Goal: Task Accomplishment & Management: Manage account settings

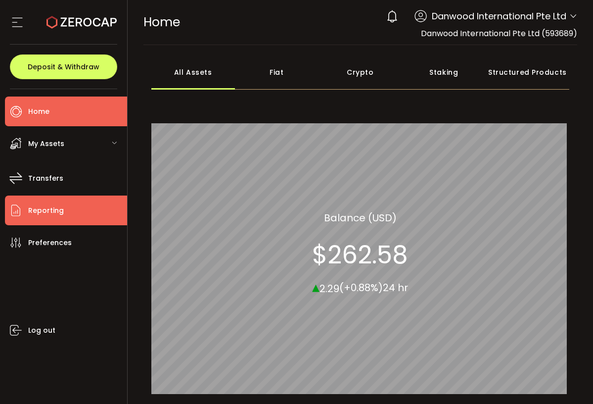
click at [61, 211] on span "Reporting" at bounding box center [46, 210] width 36 height 14
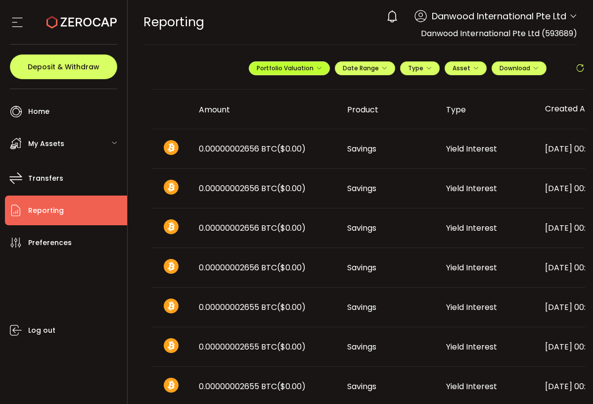
click at [302, 72] on span "Portfolio Valuation" at bounding box center [289, 68] width 65 height 8
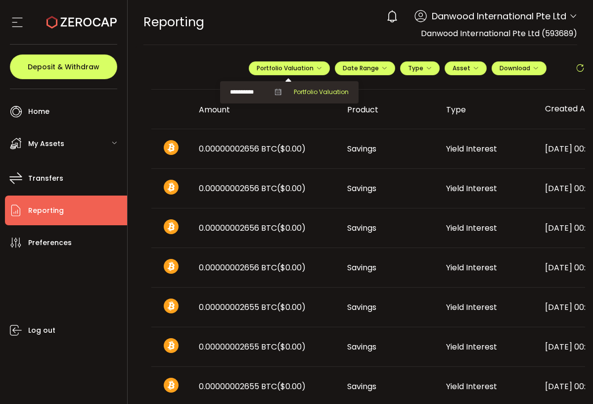
click at [300, 93] on span "Portfolio Valuation" at bounding box center [321, 92] width 55 height 9
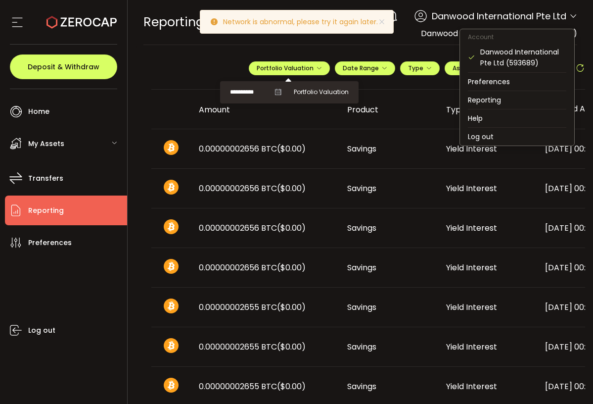
click at [571, 19] on icon at bounding box center [573, 16] width 8 height 8
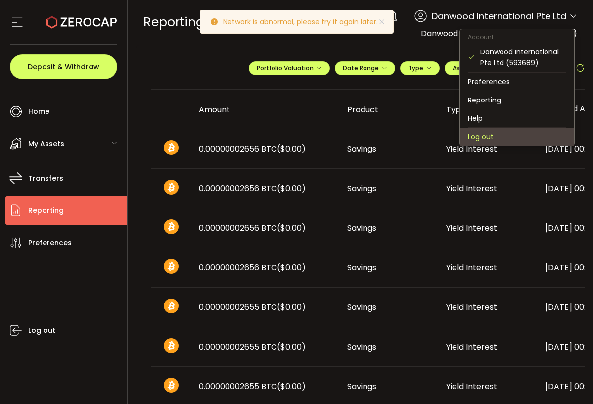
click at [485, 134] on li "Log out" at bounding box center [517, 137] width 114 height 18
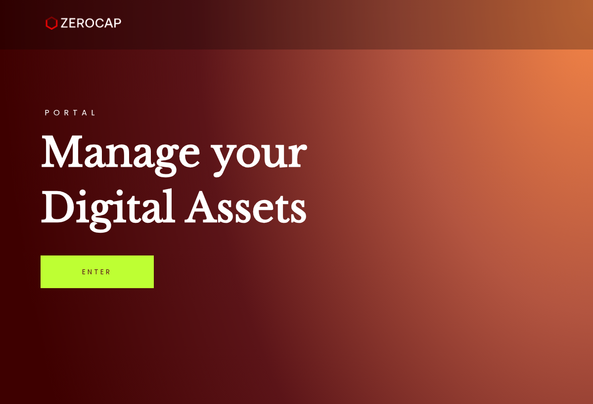
click at [105, 264] on link "Enter" at bounding box center [97, 271] width 113 height 33
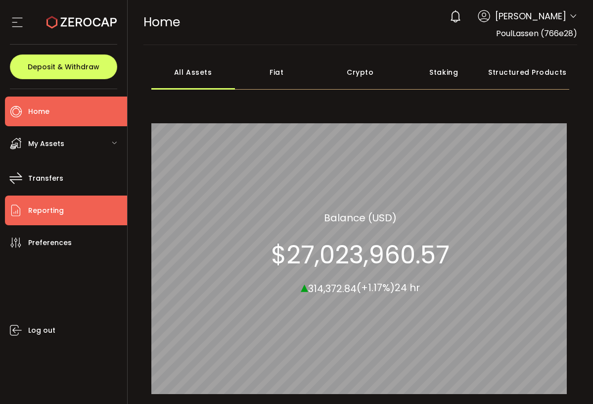
click at [56, 208] on span "Reporting" at bounding box center [46, 210] width 36 height 14
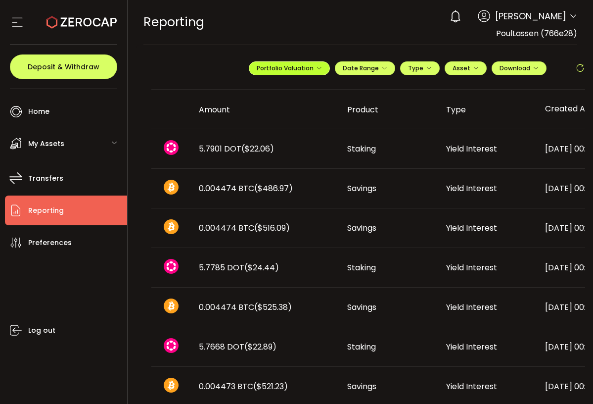
click at [282, 67] on span "Portfolio Valuation" at bounding box center [289, 68] width 65 height 8
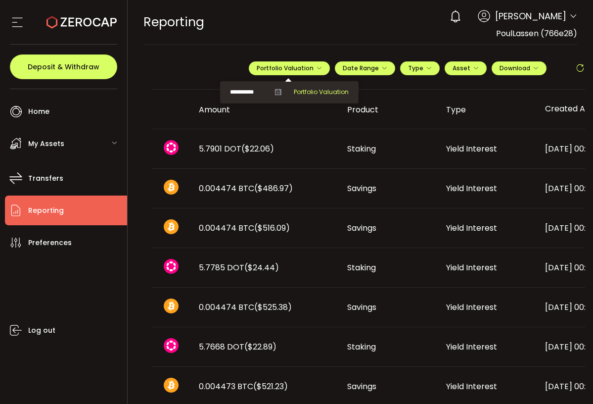
click at [299, 91] on span "Portfolio Valuation" at bounding box center [321, 92] width 55 height 9
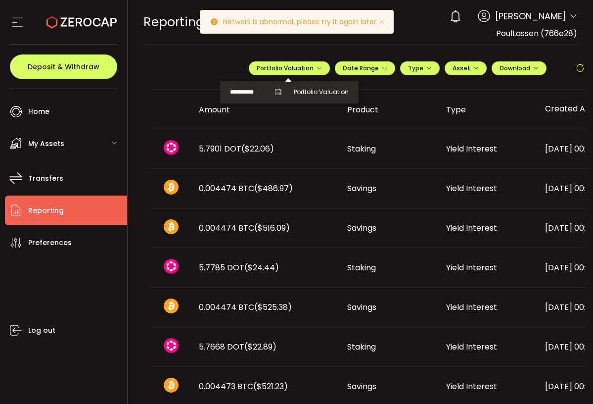
click at [569, 16] on icon at bounding box center [573, 16] width 8 height 8
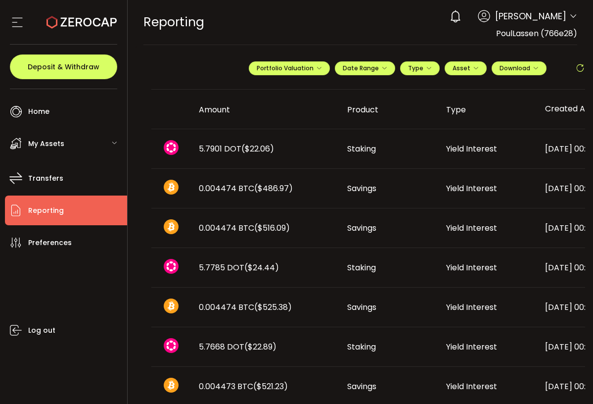
click at [550, 18] on span "Poul Lassen" at bounding box center [530, 15] width 71 height 13
click at [569, 15] on icon at bounding box center [573, 16] width 8 height 8
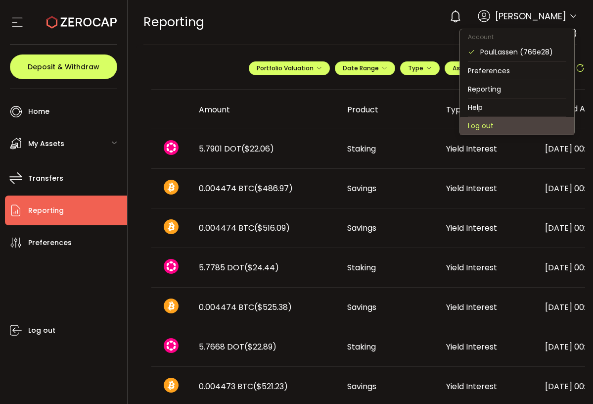
click at [481, 129] on li "Log out" at bounding box center [517, 126] width 114 height 18
